Goal: Register for event/course

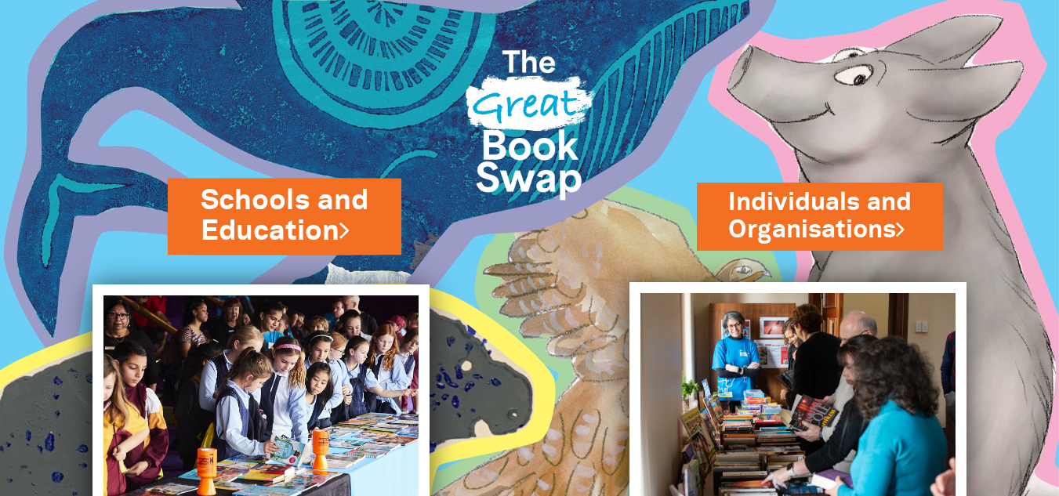
click at [350, 217] on link "Schools and Education" at bounding box center [285, 216] width 168 height 71
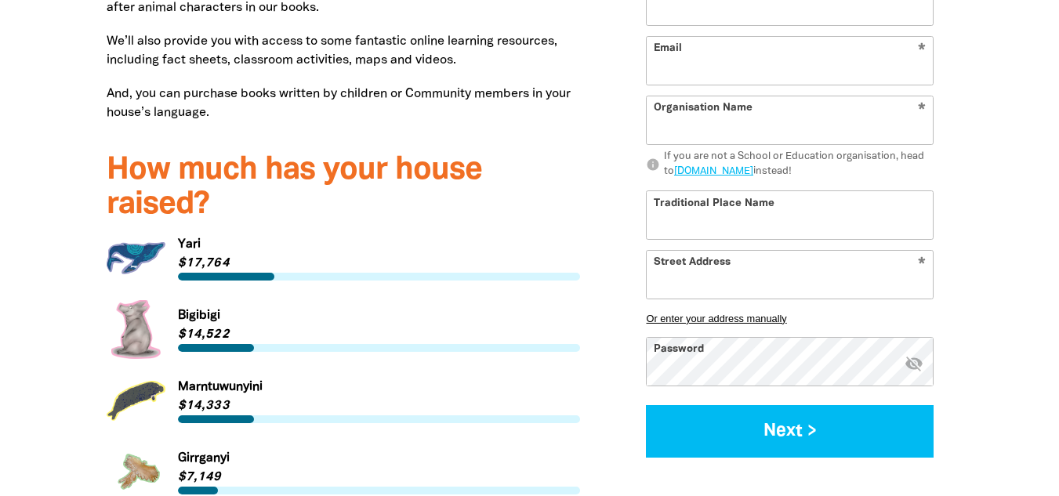
scroll to position [2117, 0]
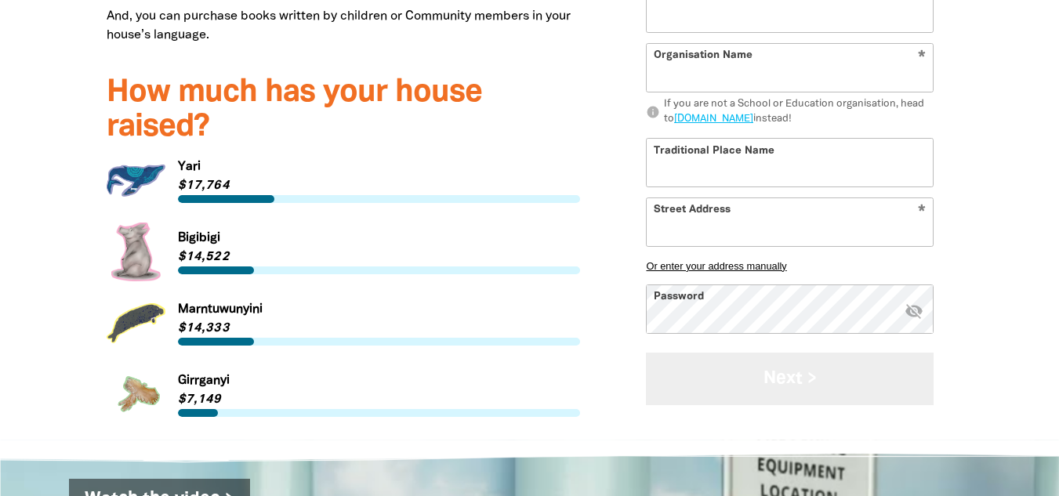
click at [749, 376] on button "Next >" at bounding box center [790, 379] width 288 height 53
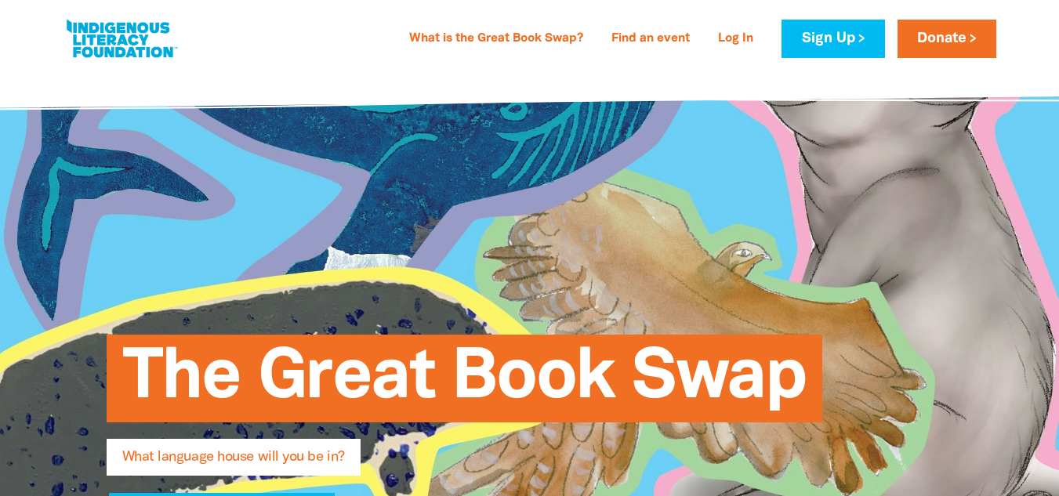
scroll to position [0, 0]
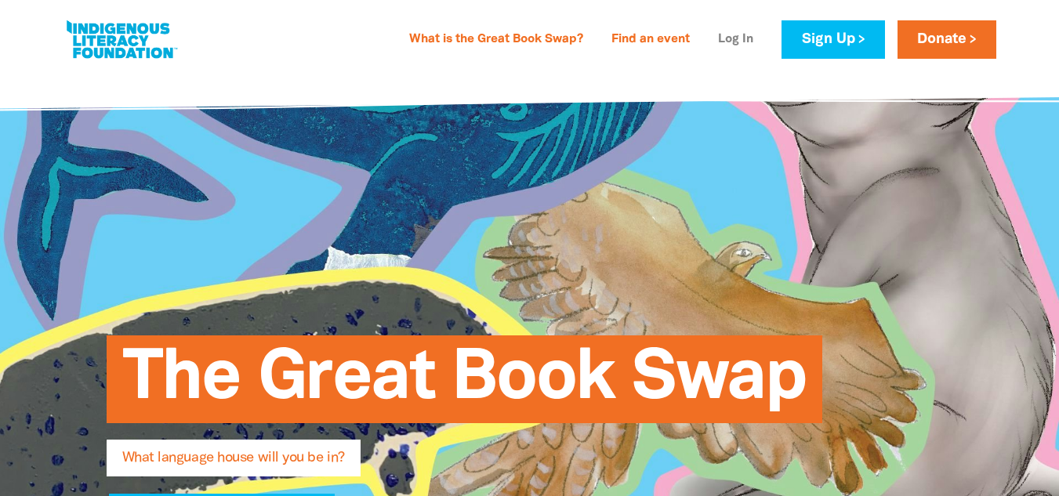
click at [735, 31] on link "Log In" at bounding box center [736, 39] width 54 height 25
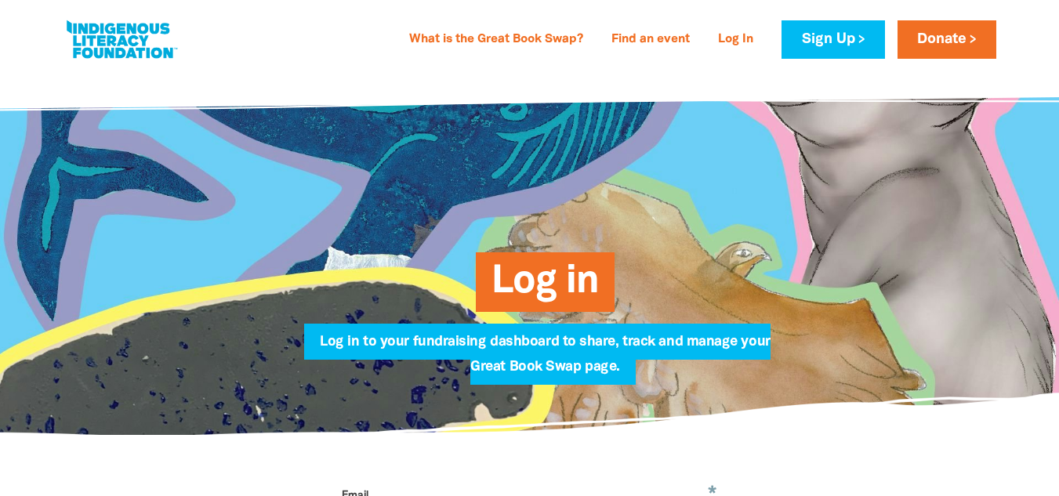
click at [536, 265] on span "Log in" at bounding box center [545, 288] width 107 height 48
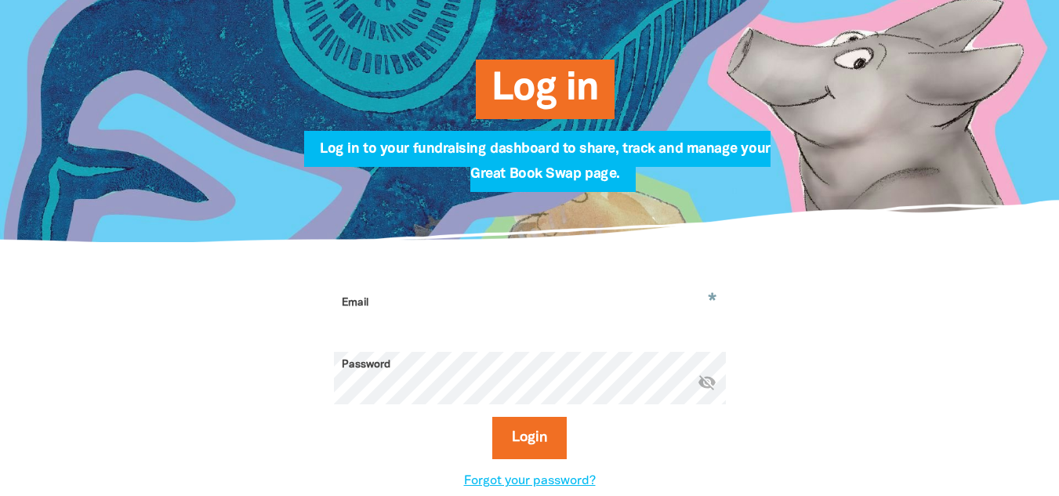
scroll to position [235, 0]
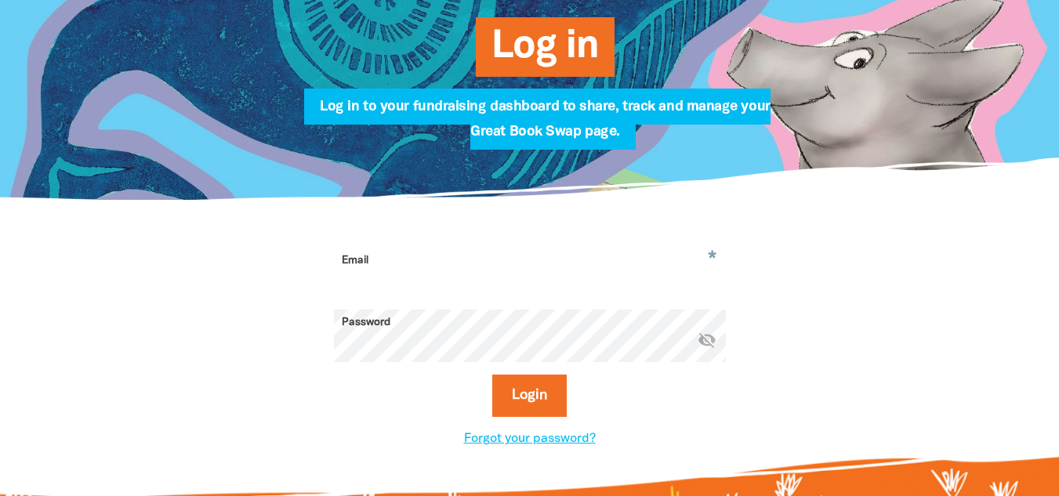
click at [406, 265] on input "Email" at bounding box center [530, 272] width 392 height 49
type input "[PERSON_NAME][EMAIL_ADDRESS][PERSON_NAME][DOMAIN_NAME]"
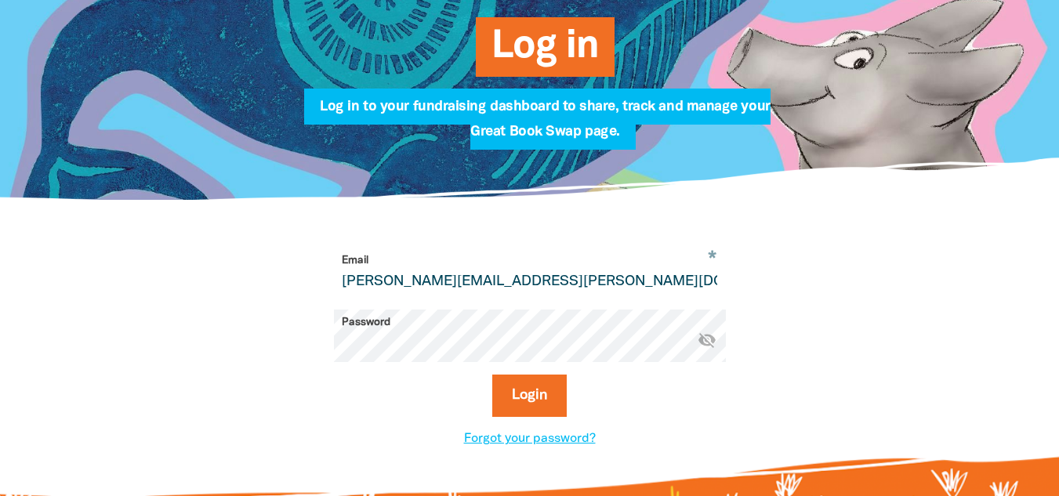
click at [492, 375] on button "Login" at bounding box center [529, 396] width 74 height 42
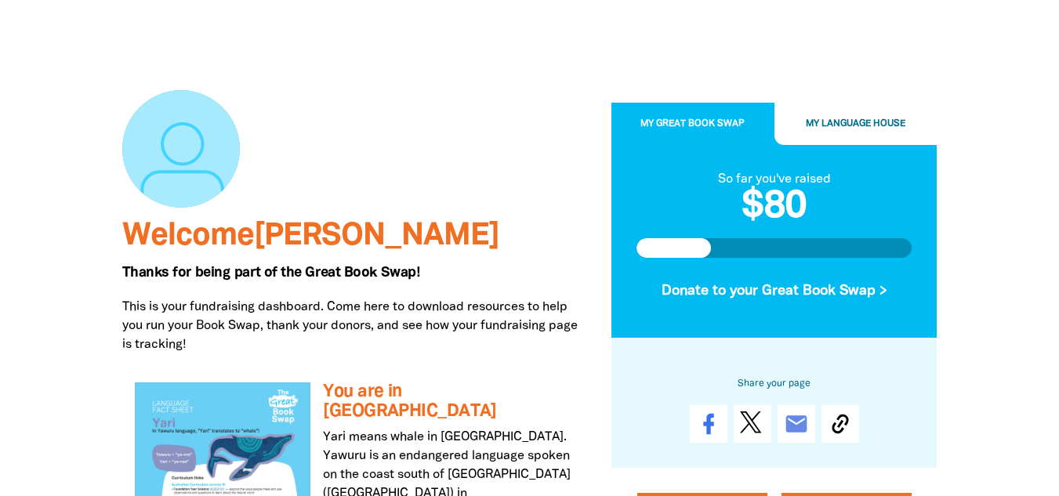
scroll to position [235, 0]
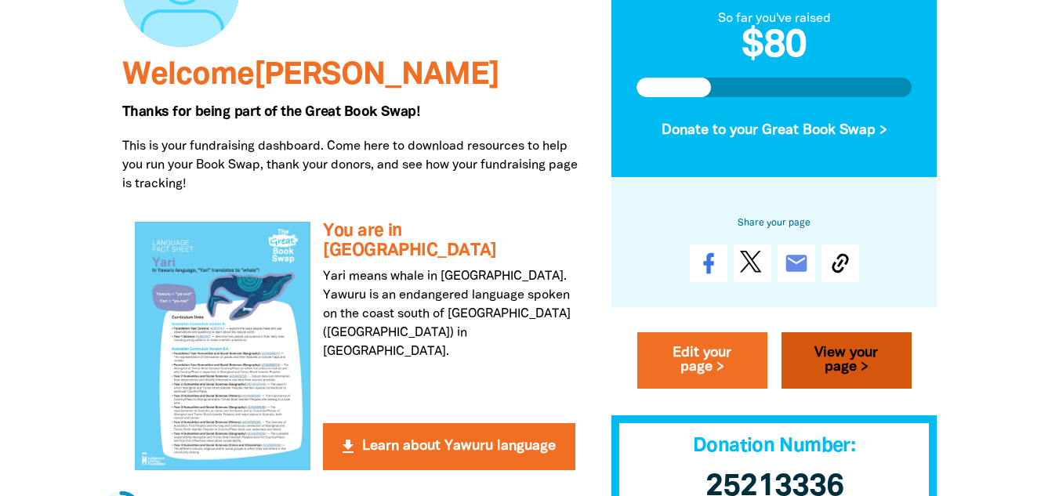
click at [809, 359] on link "View your page >" at bounding box center [847, 360] width 130 height 56
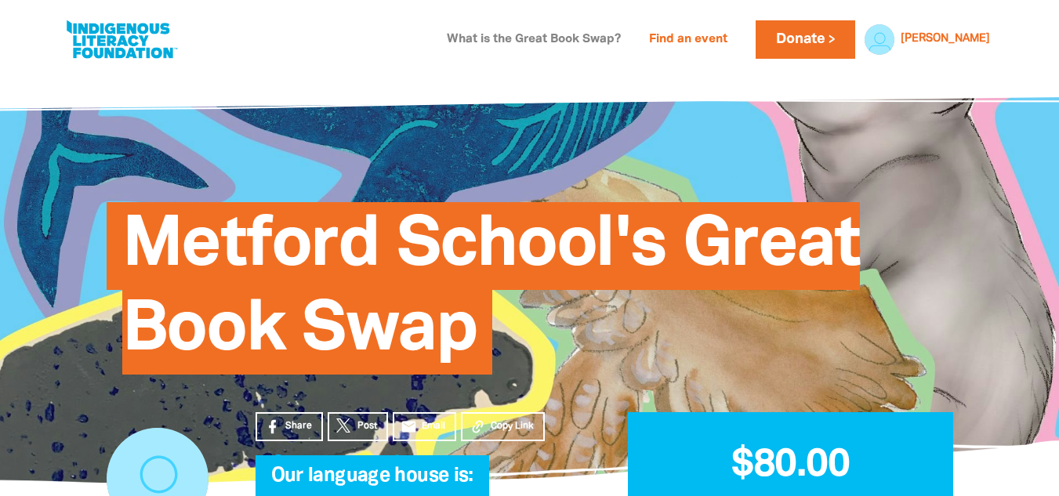
click at [562, 38] on link "What is the Great Book Swap?" at bounding box center [533, 39] width 193 height 25
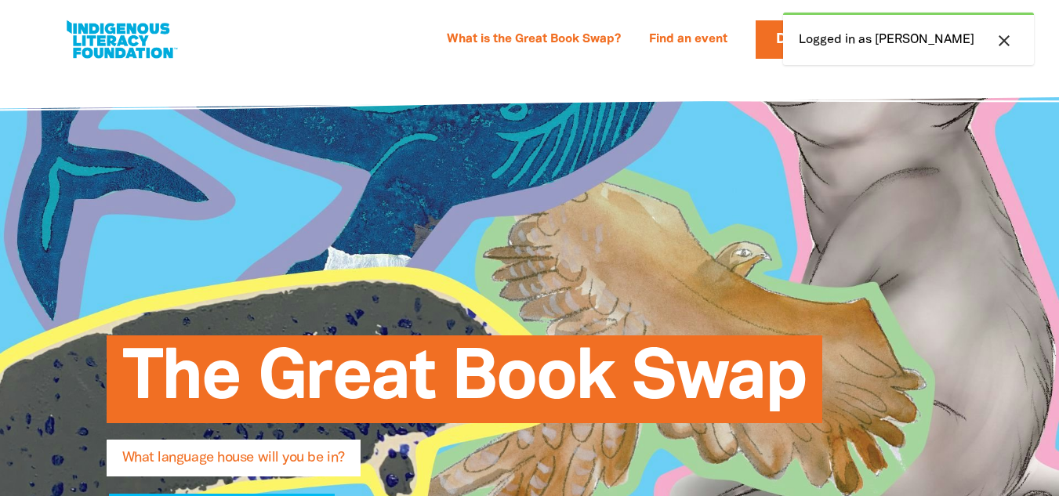
select select "primary-school"
click at [1009, 42] on icon "close" at bounding box center [1004, 40] width 19 height 19
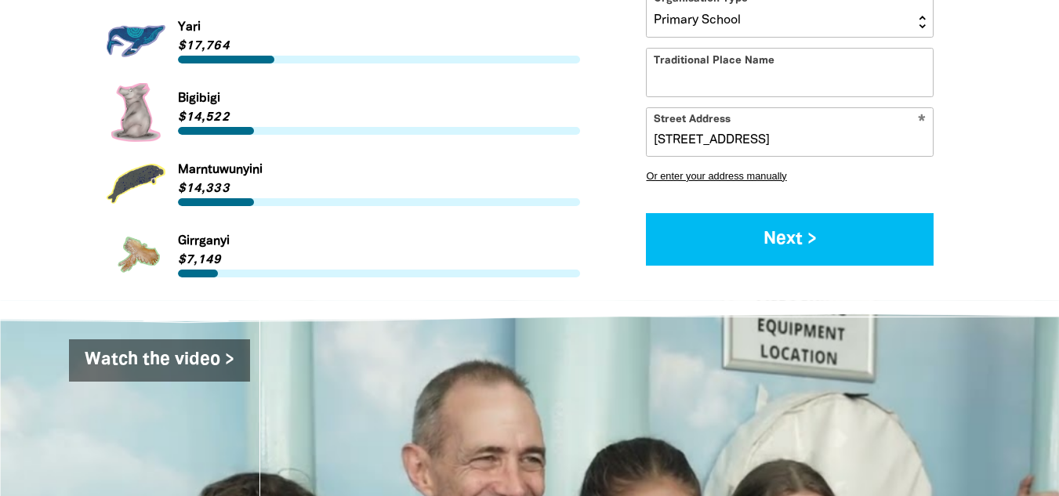
scroll to position [2274, 0]
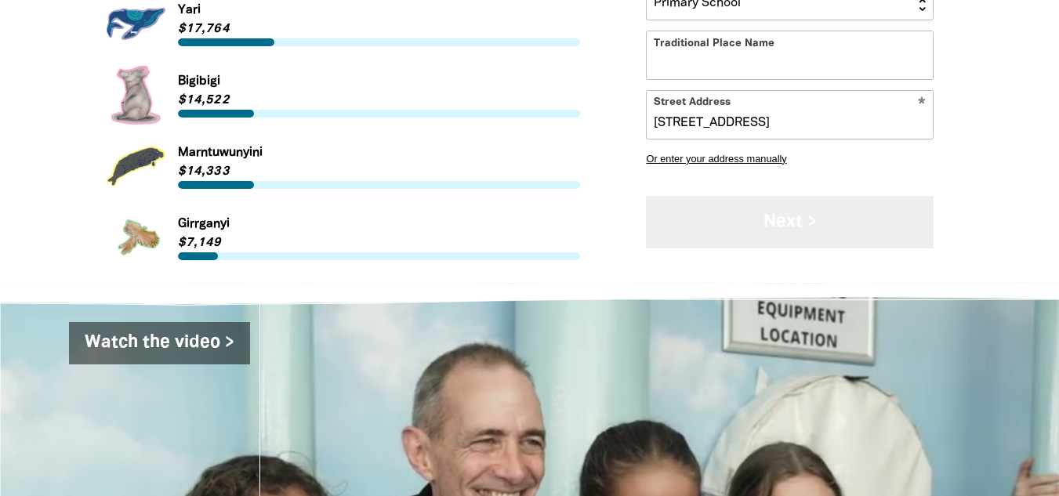
click at [851, 221] on button "Next >" at bounding box center [790, 222] width 288 height 53
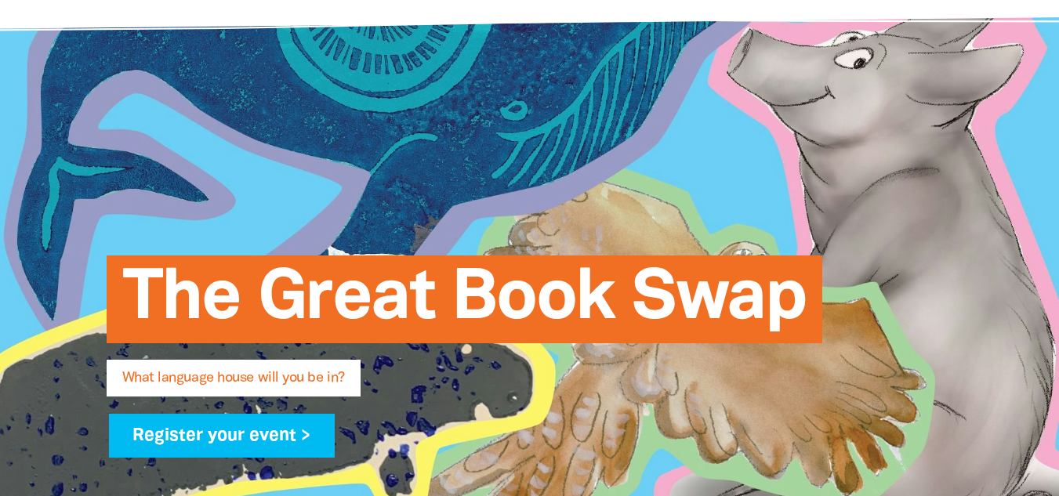
scroll to position [78, 0]
